Goal: Task Accomplishment & Management: Use online tool/utility

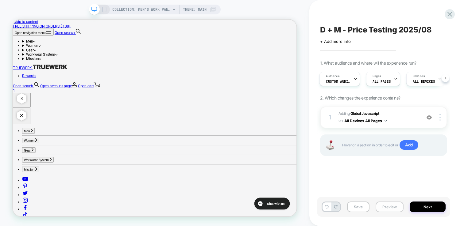
click at [389, 207] on button "Preview" at bounding box center [389, 207] width 28 height 11
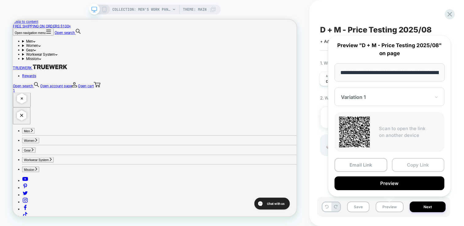
click at [413, 163] on button "Copy Link" at bounding box center [418, 165] width 53 height 14
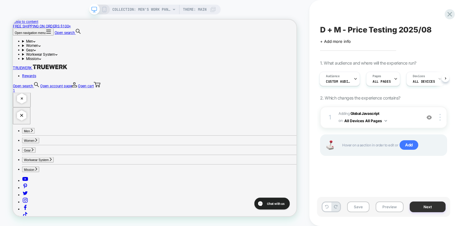
click at [427, 206] on button "Next" at bounding box center [428, 207] width 36 height 11
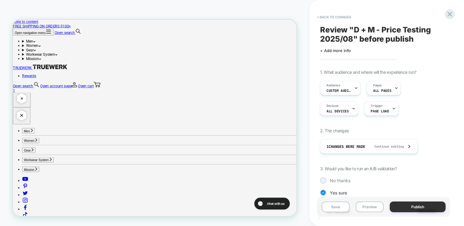
click at [416, 207] on button "Publish" at bounding box center [418, 207] width 56 height 11
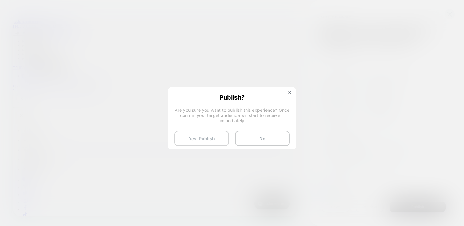
click at [199, 139] on button "Yes, Publish" at bounding box center [201, 138] width 55 height 15
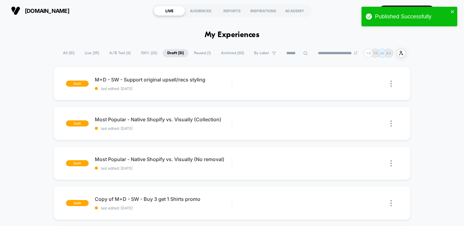
click at [89, 52] on span "Live ( 29 )" at bounding box center [92, 53] width 24 height 8
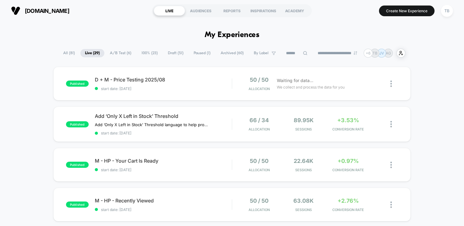
click at [172, 52] on span "Draft ( 51 )" at bounding box center [175, 53] width 25 height 8
